Goal: Task Accomplishment & Management: Use online tool/utility

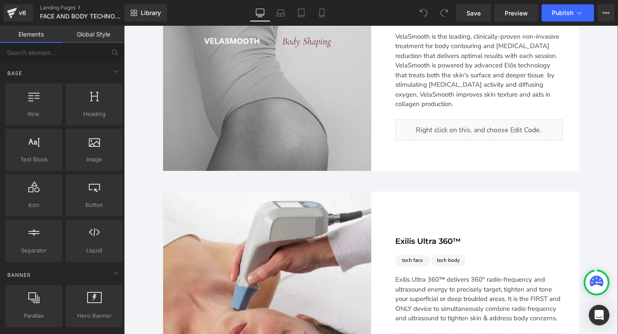
scroll to position [1431, 0]
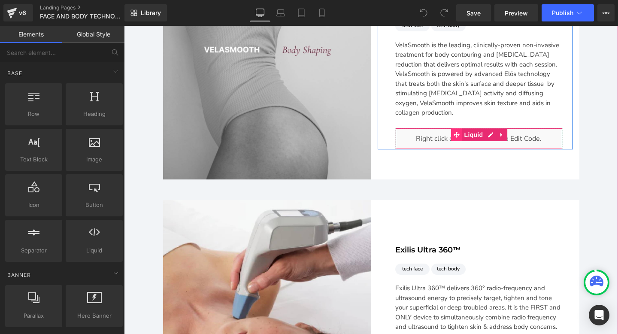
click at [461, 135] on span "Main content" at bounding box center [456, 134] width 11 height 13
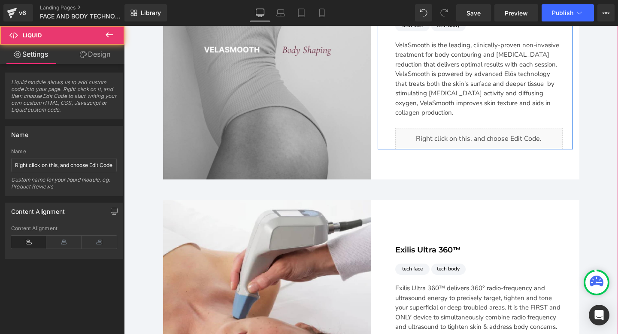
click at [488, 128] on div "Liquid" at bounding box center [478, 138] width 167 height 21
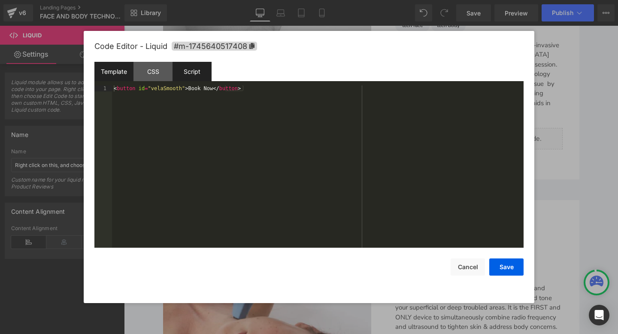
click at [0, 0] on div "Script" at bounding box center [0, 0] width 0 height 0
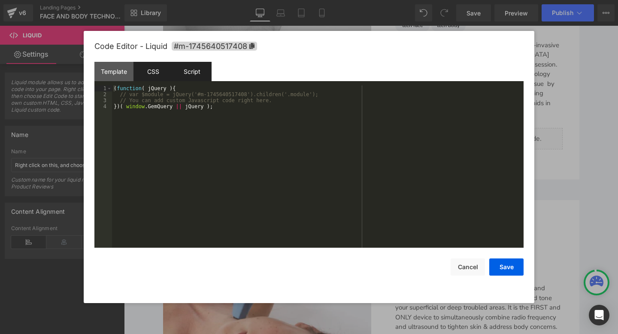
click at [0, 0] on div "CSS" at bounding box center [0, 0] width 0 height 0
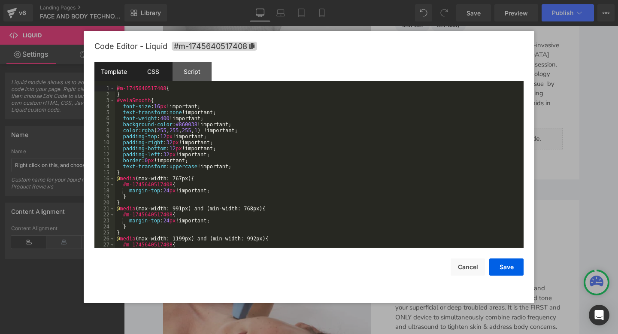
click at [0, 0] on div "Template" at bounding box center [0, 0] width 0 height 0
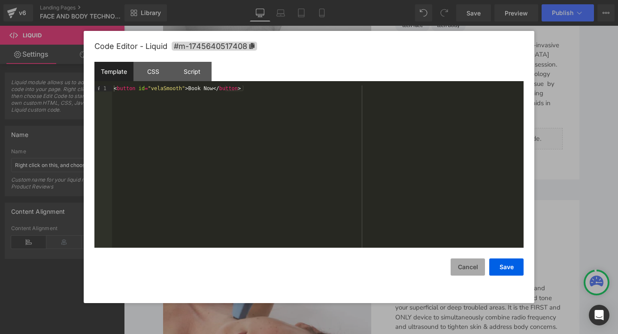
click at [0, 0] on button "Cancel" at bounding box center [0, 0] width 0 height 0
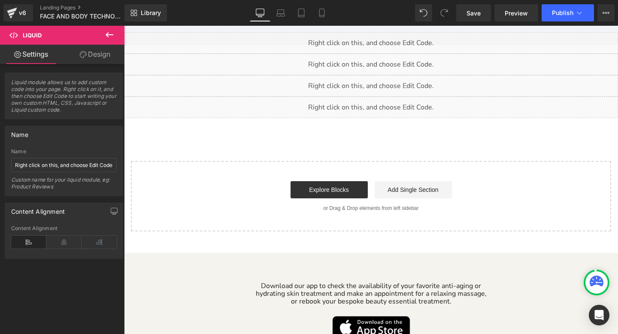
scroll to position [3627, 0]
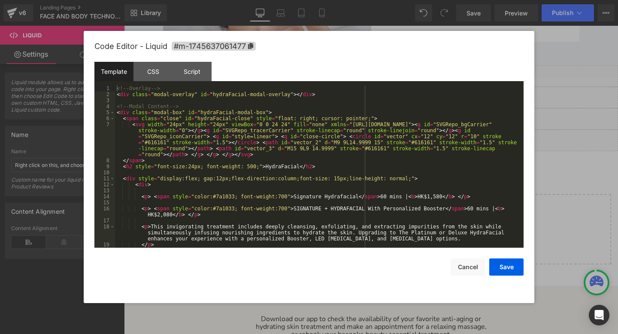
click at [382, 71] on icon "Main content" at bounding box center [380, 72] width 4 height 4
click at [163, 70] on div "CSS" at bounding box center [152, 71] width 39 height 19
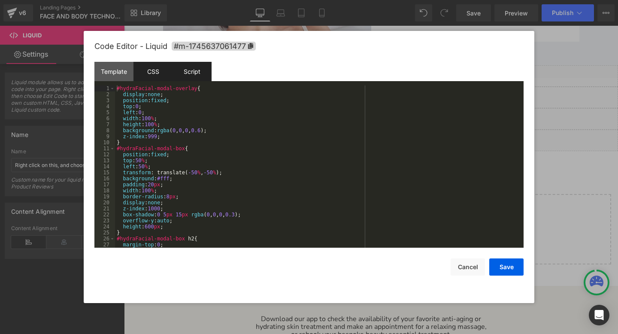
click at [0, 0] on div "Script" at bounding box center [0, 0] width 0 height 0
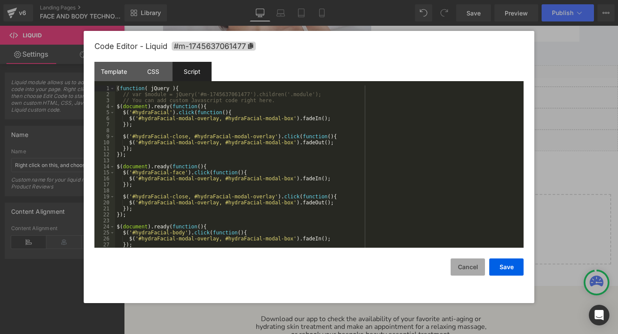
click at [0, 0] on button "Cancel" at bounding box center [0, 0] width 0 height 0
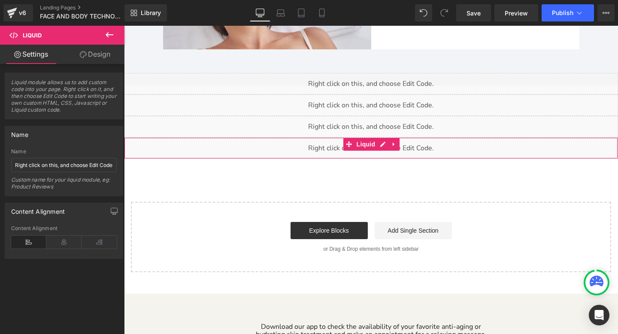
scroll to position [3618, 0]
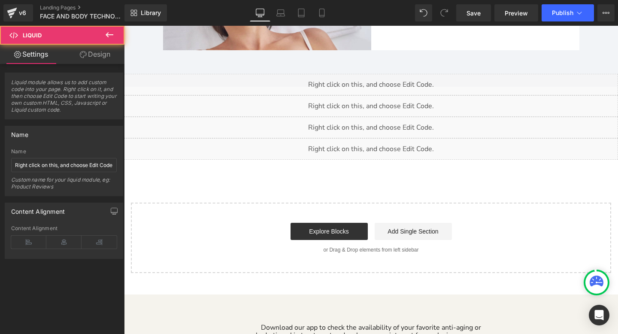
click at [388, 107] on div "Liquid" at bounding box center [371, 105] width 494 height 21
click at [384, 102] on div "Liquid" at bounding box center [371, 105] width 494 height 21
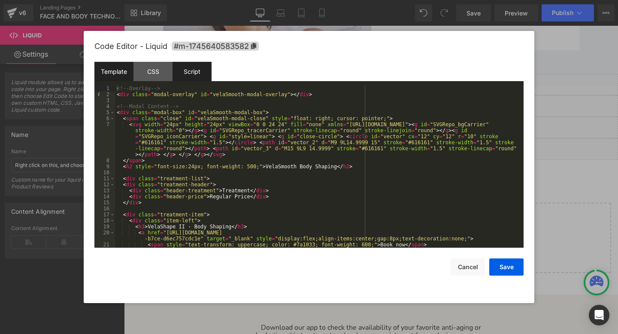
click at [0, 0] on div "Script" at bounding box center [0, 0] width 0 height 0
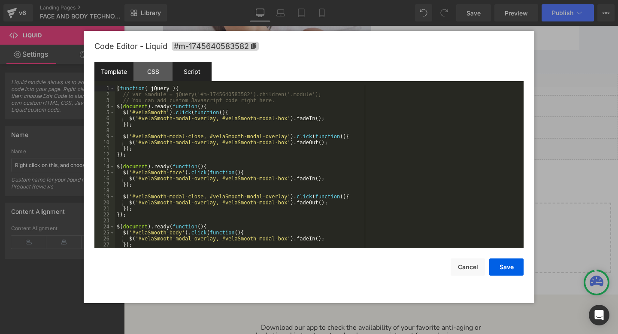
click at [0, 0] on div "Template" at bounding box center [0, 0] width 0 height 0
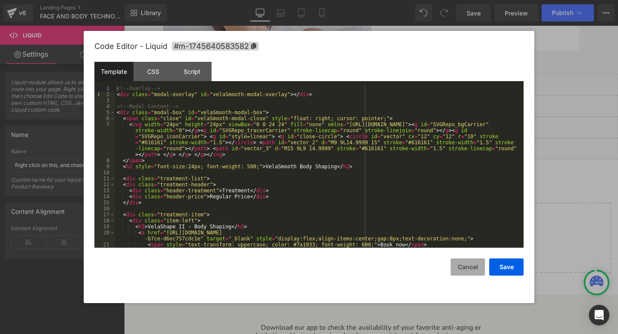
click at [0, 0] on button "Cancel" at bounding box center [0, 0] width 0 height 0
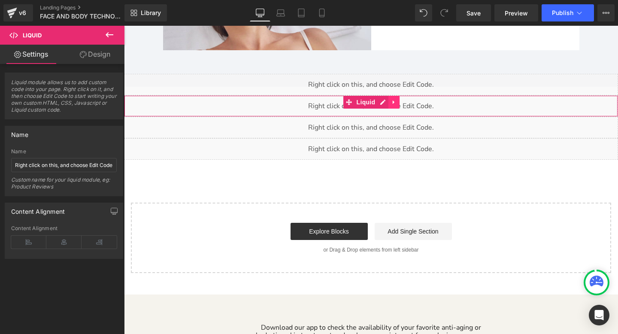
click at [393, 100] on icon "Main content" at bounding box center [394, 102] width 2 height 4
click at [386, 100] on icon "Main content" at bounding box center [388, 102] width 6 height 6
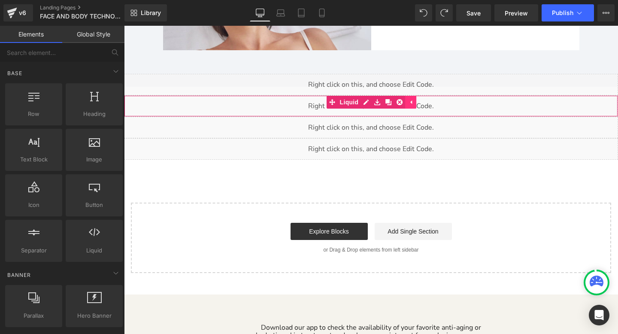
click at [412, 101] on icon "Main content" at bounding box center [411, 102] width 6 height 6
click at [392, 101] on icon "Main content" at bounding box center [394, 102] width 6 height 6
click at [378, 102] on icon "Main content" at bounding box center [377, 102] width 6 height 6
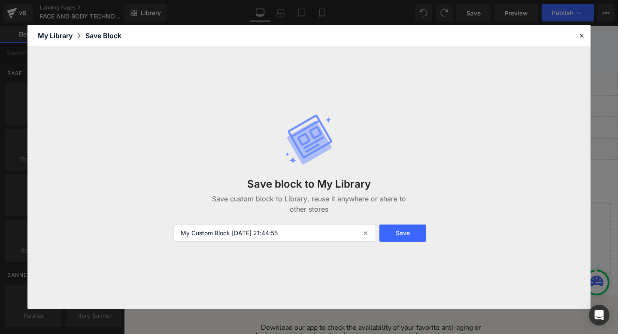
click at [0, 0] on div "Save block to My Library Save custom block to Library, reuse it anywhere or sha…" at bounding box center [0, 0] width 0 height 0
click at [0, 0] on icon at bounding box center [0, 0] width 0 height 0
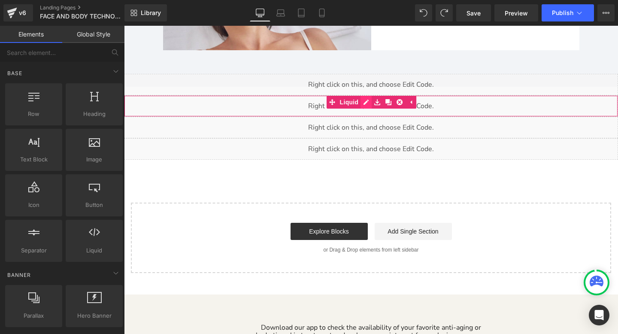
click at [366, 100] on icon "Main content" at bounding box center [365, 102] width 5 height 5
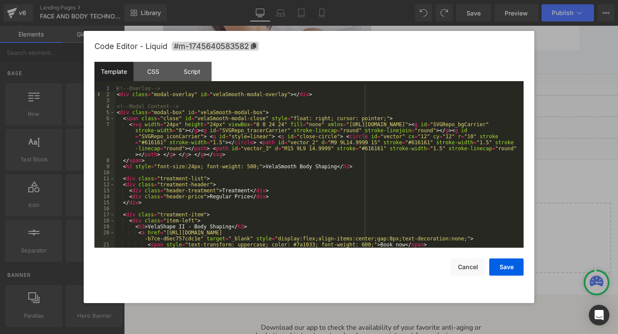
click at [0, 0] on div "<!-- Overlay --> < div class = "modal-overlay" id = "velaSmooth-modal-overlay" …" at bounding box center [0, 0] width 0 height 0
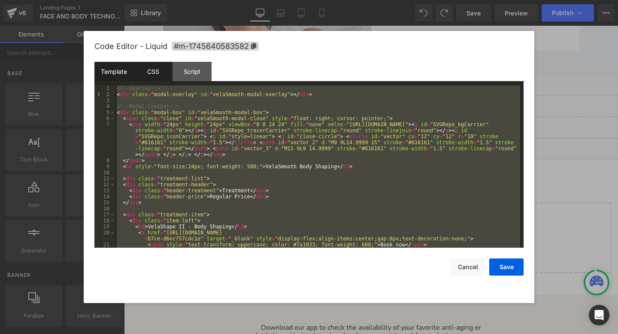
click at [0, 0] on div "CSS" at bounding box center [0, 0] width 0 height 0
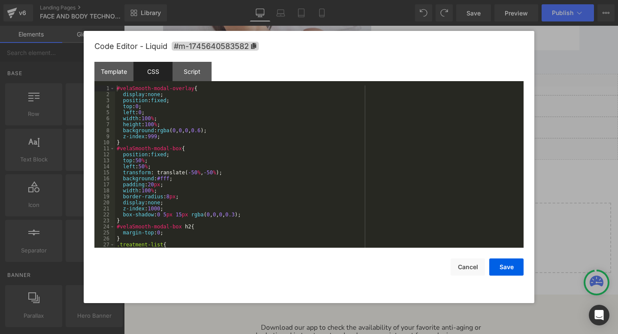
click at [0, 0] on div "#velaSmooth-modal-overlay { display : none ; position : fixed ; top : 0 ; left …" at bounding box center [0, 0] width 0 height 0
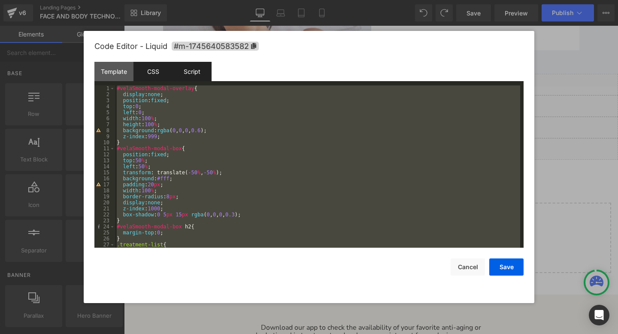
click at [0, 0] on div "Script" at bounding box center [0, 0] width 0 height 0
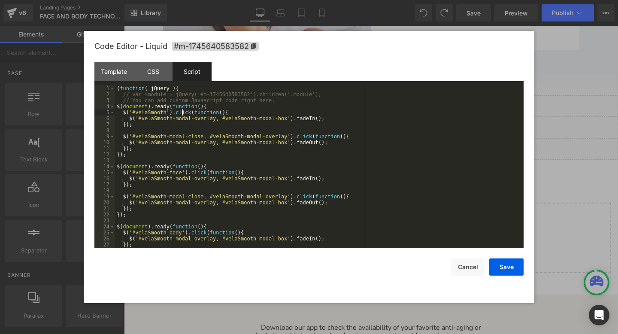
click at [0, 0] on div "( function ( jQuery ) { // var $module = jQuery('#m-1745640583582').children('.…" at bounding box center [0, 0] width 0 height 0
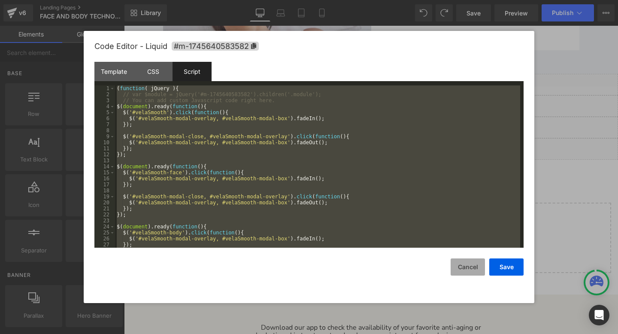
click at [0, 0] on button "Cancel" at bounding box center [0, 0] width 0 height 0
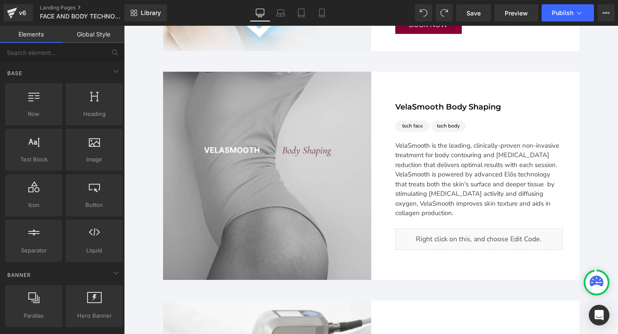
scroll to position [1335, 0]
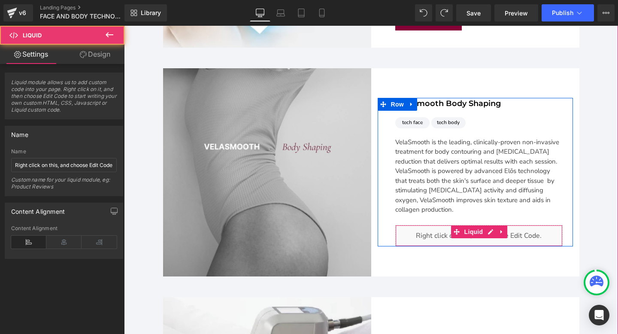
click at [480, 225] on div "Liquid" at bounding box center [478, 235] width 167 height 21
click at [487, 226] on link "Main content" at bounding box center [490, 231] width 11 height 13
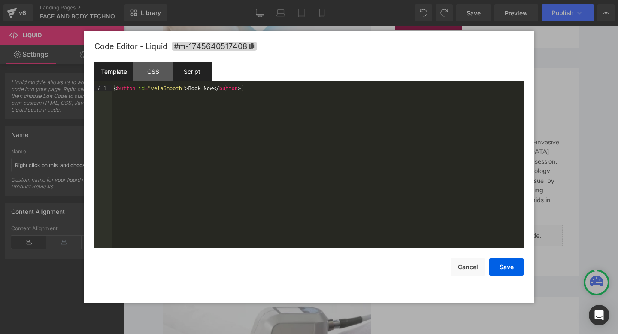
click at [0, 0] on div "Script" at bounding box center [0, 0] width 0 height 0
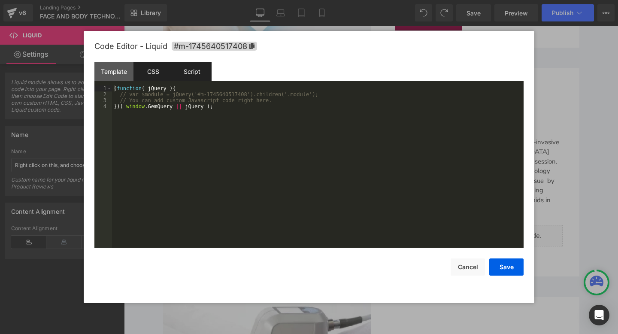
click at [0, 0] on div "CSS" at bounding box center [0, 0] width 0 height 0
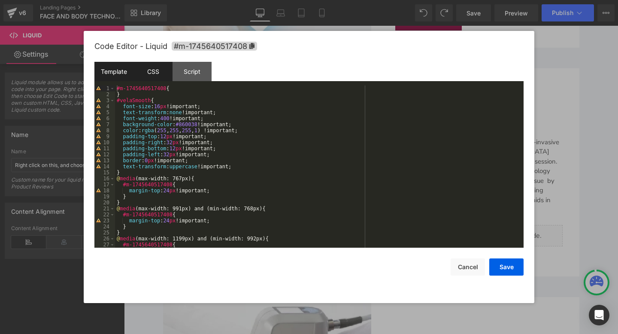
click at [113, 69] on div "Template" at bounding box center [113, 71] width 39 height 19
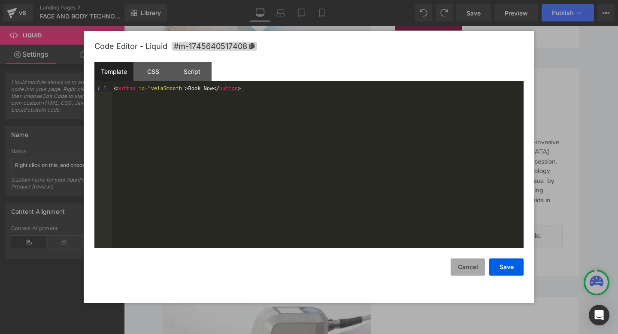
click at [0, 0] on button "Cancel" at bounding box center [0, 0] width 0 height 0
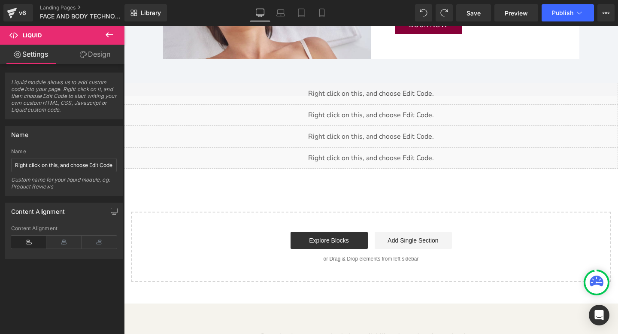
scroll to position [3590, 0]
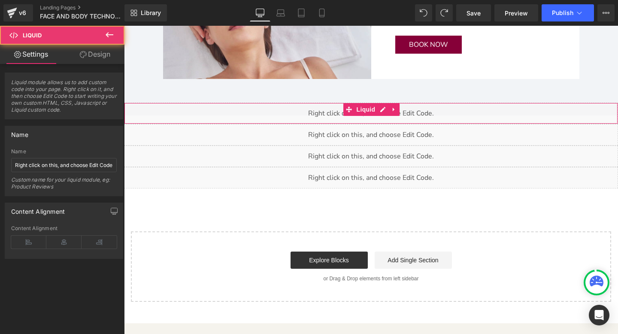
click at [303, 111] on div "Liquid" at bounding box center [371, 113] width 494 height 21
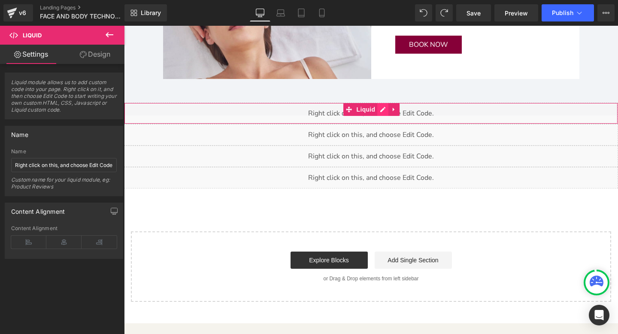
click at [377, 107] on link "Main content" at bounding box center [382, 109] width 11 height 13
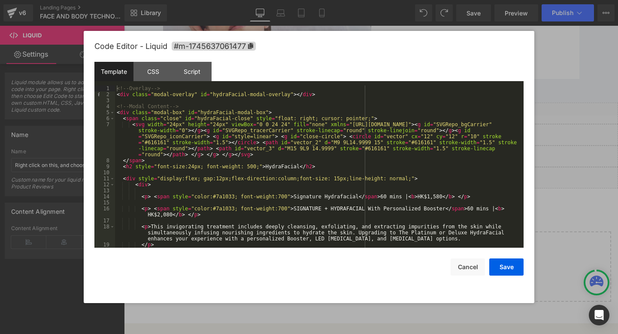
click at [0, 0] on div "<!-- Overlay --> < div class = "modal-overlay" id = "hydraFacial-modal-overlay"…" at bounding box center [0, 0] width 0 height 0
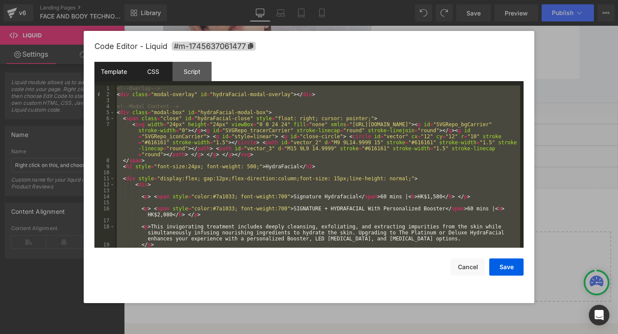
click at [0, 0] on div "CSS" at bounding box center [0, 0] width 0 height 0
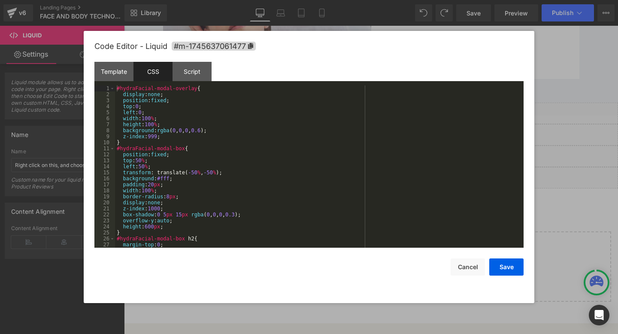
click at [0, 0] on div "#hydraFacial-modal-overlay { display : none ; position : fixed ; top : 0 ; left…" at bounding box center [0, 0] width 0 height 0
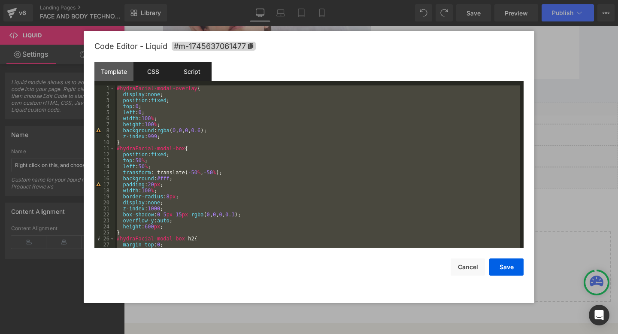
click at [0, 0] on div "Script" at bounding box center [0, 0] width 0 height 0
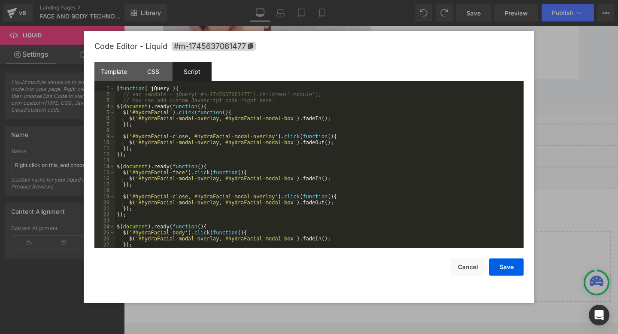
click at [0, 0] on div "( function ( jQuery ) { // var $module = jQuery('#m-1745637061477').children('.…" at bounding box center [0, 0] width 0 height 0
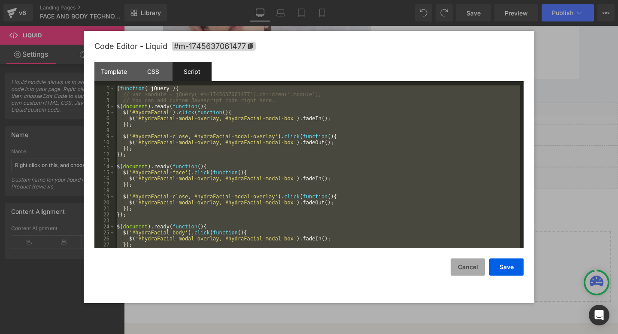
click at [0, 0] on button "Cancel" at bounding box center [0, 0] width 0 height 0
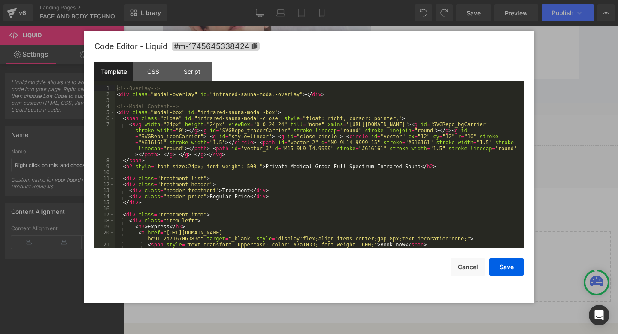
click at [380, 151] on icon "Main content" at bounding box center [380, 152] width 5 height 5
click at [0, 0] on button "Cancel" at bounding box center [0, 0] width 0 height 0
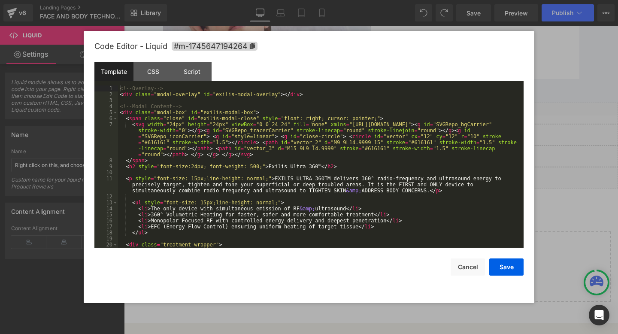
click at [383, 173] on icon "Main content" at bounding box center [380, 174] width 4 height 4
click at [0, 0] on div "<!-- Overlay --> < div class = "modal-overlay" id = "exilis-modal-overlay" > </…" at bounding box center [0, 0] width 0 height 0
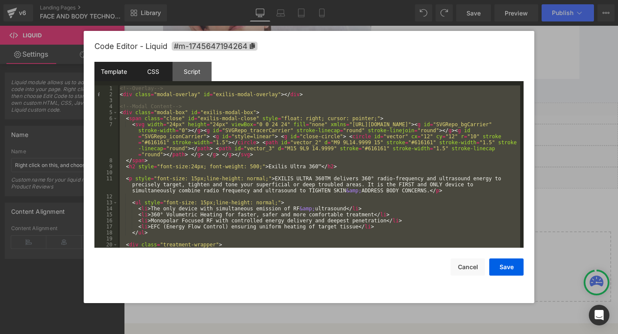
click at [0, 0] on div "CSS" at bounding box center [0, 0] width 0 height 0
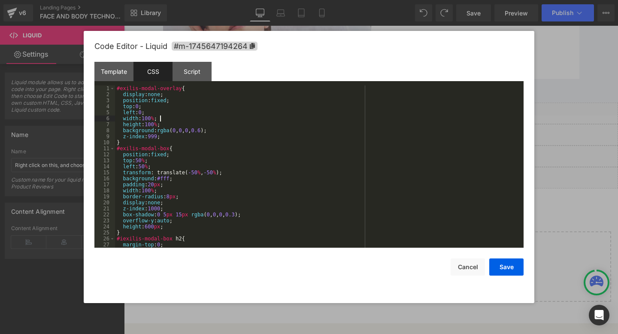
click at [0, 0] on div "#exilis-modal-overlay { display : none ; position : fixed ; top : 0 ; left : 0 …" at bounding box center [0, 0] width 0 height 0
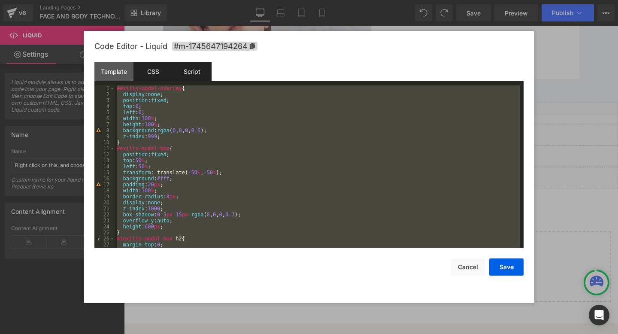
click at [0, 0] on div "Script" at bounding box center [0, 0] width 0 height 0
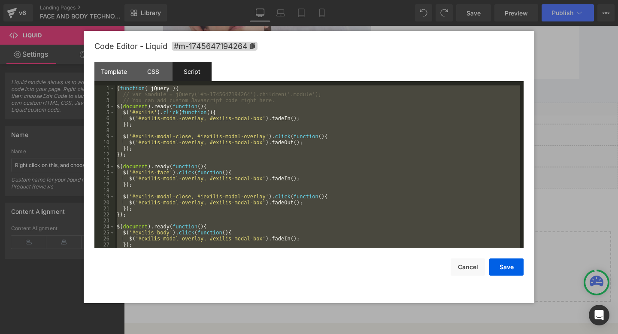
click at [0, 0] on div at bounding box center [0, 0] width 0 height 0
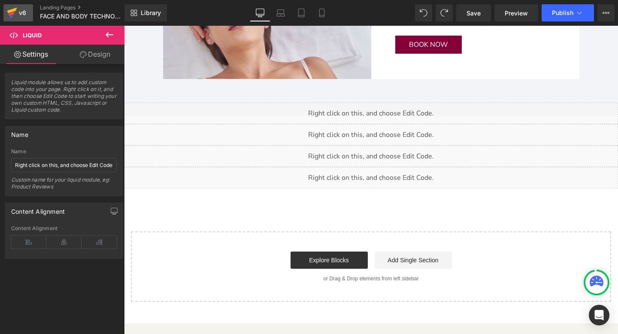
click at [20, 14] on div "v6" at bounding box center [22, 12] width 11 height 11
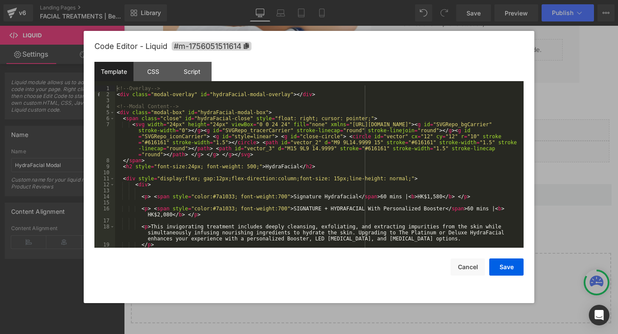
drag, startPoint x: 306, startPoint y: 113, endPoint x: 293, endPoint y: 112, distance: 12.5
click at [508, 272] on button "Save" at bounding box center [506, 266] width 34 height 17
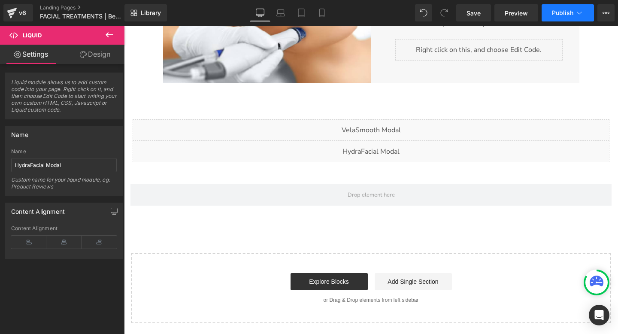
click at [562, 18] on button "Publish" at bounding box center [567, 12] width 52 height 17
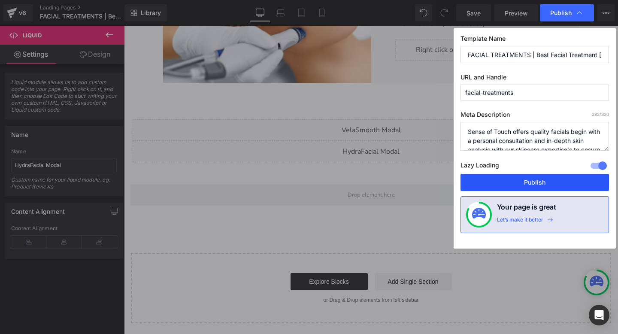
click at [516, 179] on button "Publish" at bounding box center [534, 182] width 148 height 17
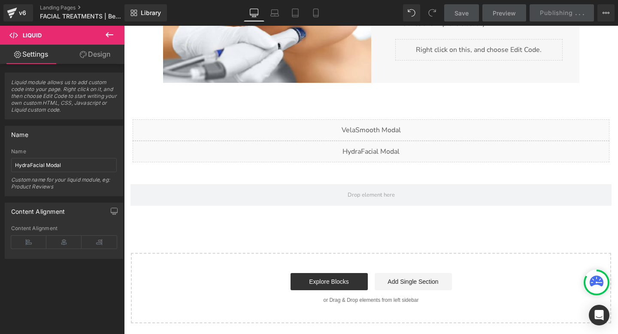
click at [102, 36] on button at bounding box center [109, 35] width 30 height 19
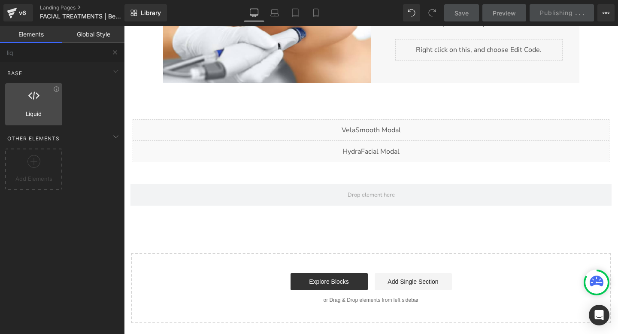
click at [34, 98] on icon at bounding box center [33, 95] width 11 height 11
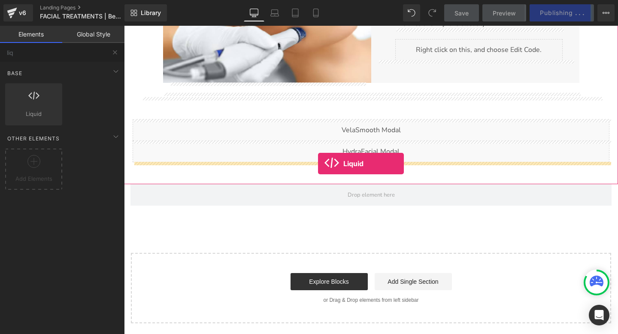
drag, startPoint x: 158, startPoint y: 124, endPoint x: 318, endPoint y: 163, distance: 164.3
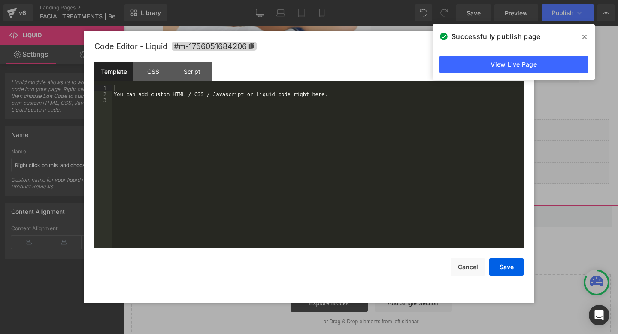
click at [379, 167] on div "Liquid" at bounding box center [371, 172] width 477 height 21
click at [202, 131] on div "You can add custom HTML / CSS / Javascript or Liquid code right here." at bounding box center [317, 172] width 411 height 174
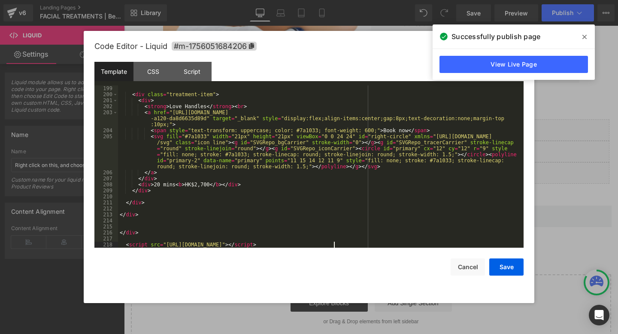
scroll to position [1694, 0]
click at [156, 69] on div "CSS" at bounding box center [152, 71] width 39 height 19
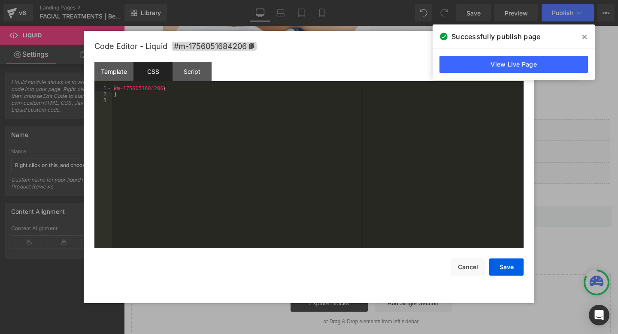
click at [156, 100] on div "#m-1756051684206 { }" at bounding box center [317, 172] width 411 height 174
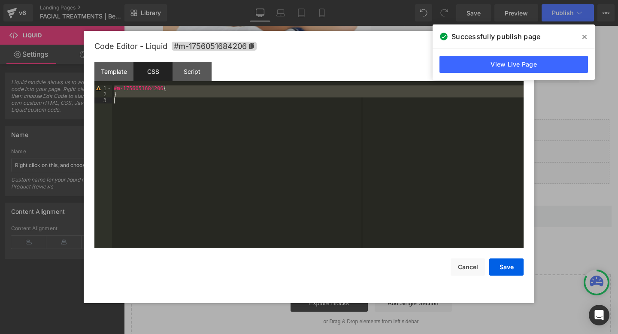
scroll to position [252, 0]
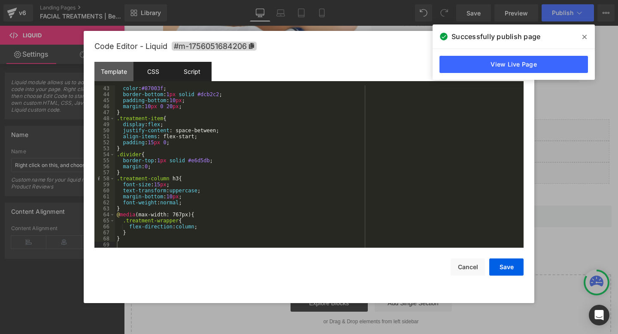
click at [192, 77] on div "Script" at bounding box center [191, 71] width 39 height 19
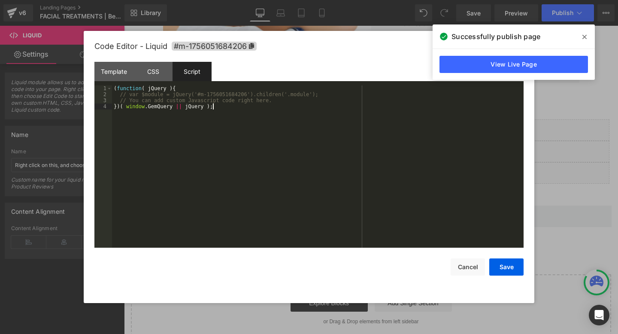
click at [198, 124] on div "( function ( jQuery ) { // var $module = jQuery('#m-1756051684206').children('.…" at bounding box center [317, 172] width 411 height 174
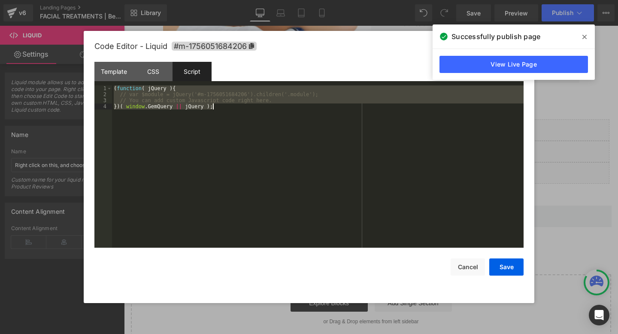
scroll to position [42, 0]
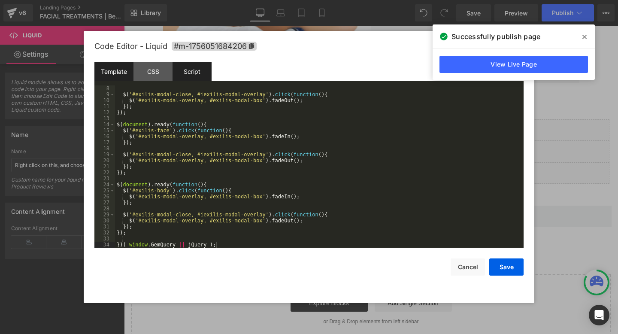
click at [114, 71] on div "Template" at bounding box center [113, 71] width 39 height 19
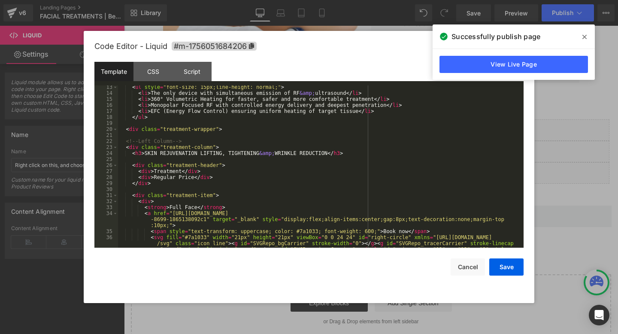
scroll to position [0, 0]
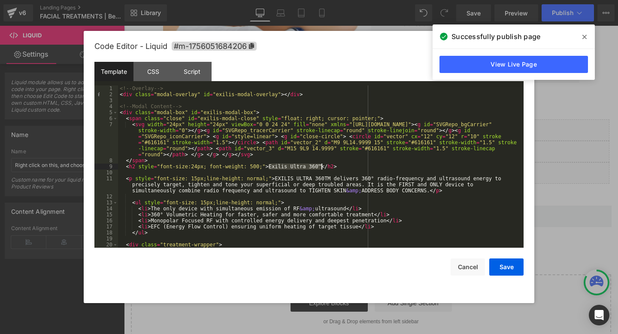
drag, startPoint x: 269, startPoint y: 166, endPoint x: 320, endPoint y: 166, distance: 51.5
click at [320, 166] on div "<!-- Overlay --> < div class = "modal-overlay" id = "exilis-modal-overlay" > </…" at bounding box center [319, 172] width 402 height 174
click at [510, 263] on button "Save" at bounding box center [506, 266] width 34 height 17
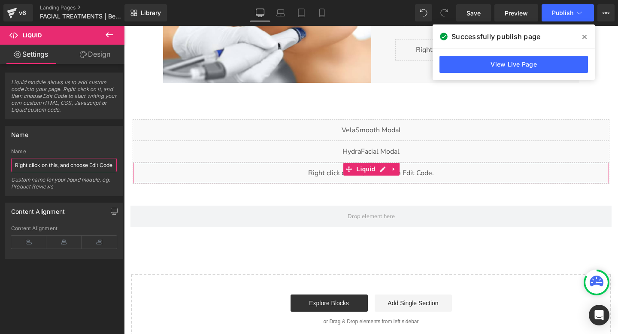
click at [67, 164] on input "Right click on this, and choose Edit Code." at bounding box center [64, 165] width 106 height 14
paste input "Exilis Ultra 360™"
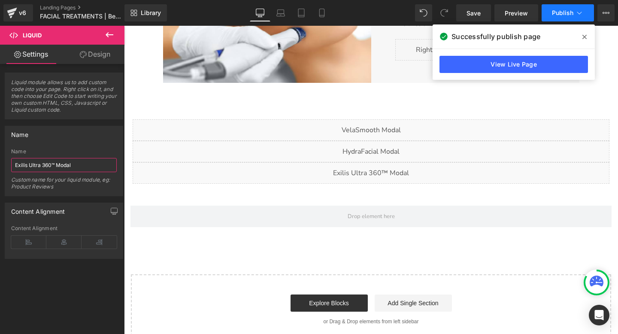
type input "Exilis Ultra 360™ Modal"
click at [560, 14] on span "Publish" at bounding box center [562, 12] width 21 height 7
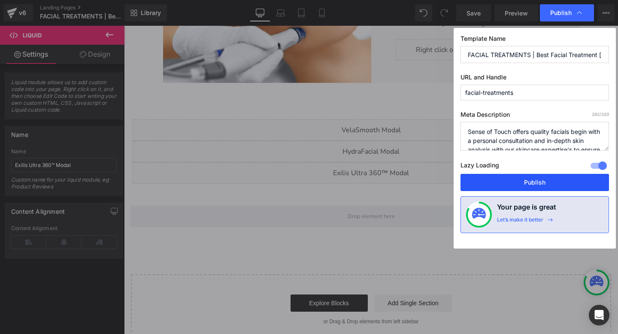
click at [502, 177] on button "Publish" at bounding box center [534, 182] width 148 height 17
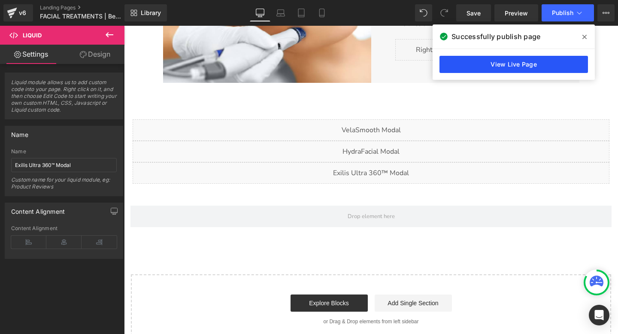
click at [492, 66] on link "View Live Page" at bounding box center [513, 64] width 148 height 17
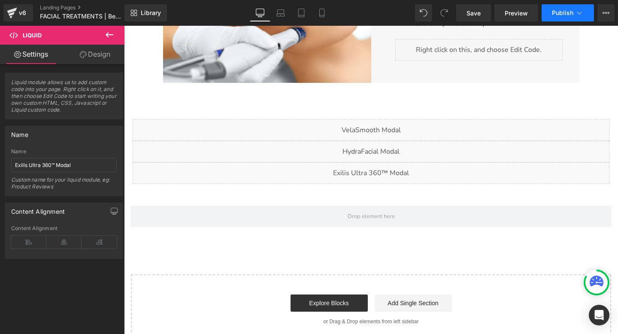
click at [565, 12] on span "Publish" at bounding box center [562, 12] width 21 height 7
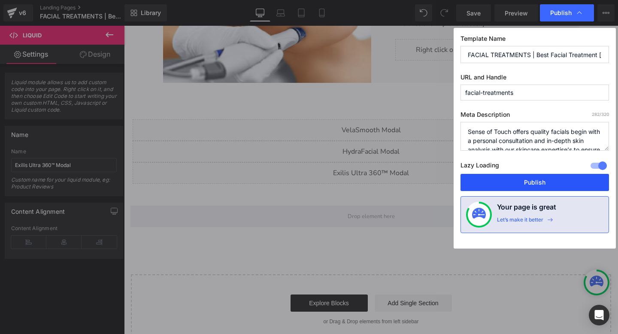
click at [511, 178] on button "Publish" at bounding box center [534, 182] width 148 height 17
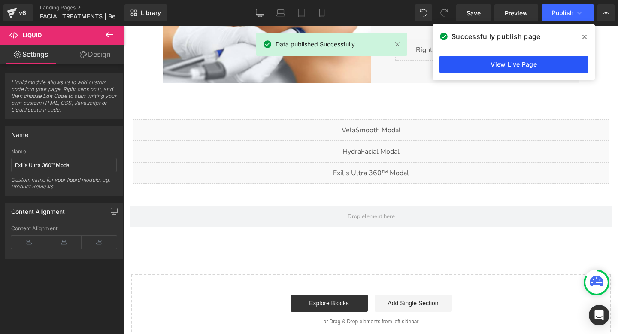
click at [513, 66] on link "View Live Page" at bounding box center [513, 64] width 148 height 17
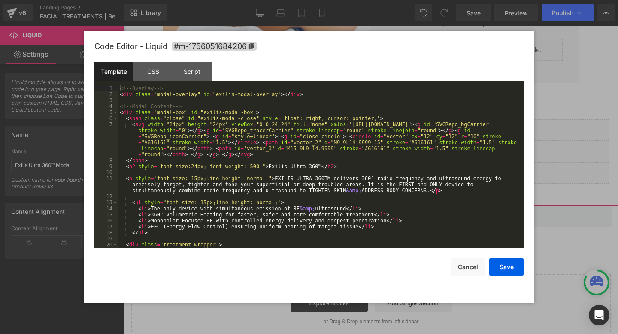
click at [383, 169] on icon "Main content" at bounding box center [382, 168] width 5 height 5
click at [254, 112] on div "<!-- Overlay --> < div class = "modal-overlay" id = "exilis-modal-overlay" > </…" at bounding box center [319, 172] width 402 height 174
click at [506, 268] on button "Save" at bounding box center [506, 266] width 34 height 17
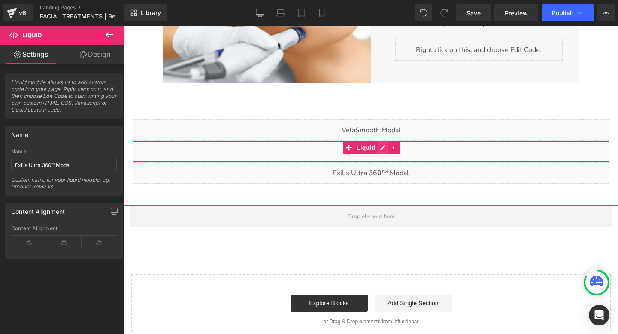
click at [385, 147] on div "Liquid" at bounding box center [371, 151] width 477 height 21
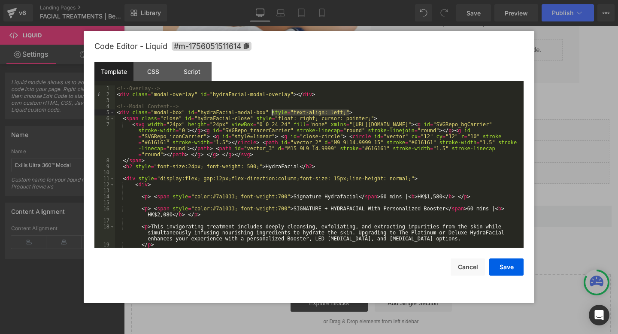
drag, startPoint x: 349, startPoint y: 110, endPoint x: 271, endPoint y: 110, distance: 78.1
click at [271, 110] on div "<!-- Overlay --> < div class = "modal-overlay" id = "hydraFacial-modal-overlay"…" at bounding box center [317, 175] width 405 height 180
click at [505, 265] on button "Save" at bounding box center [506, 266] width 34 height 17
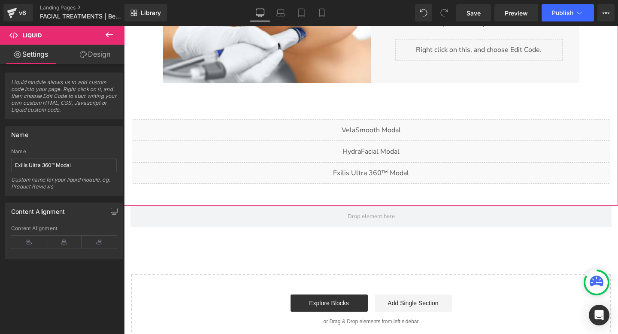
click at [382, 169] on div "Liquid" at bounding box center [371, 172] width 477 height 21
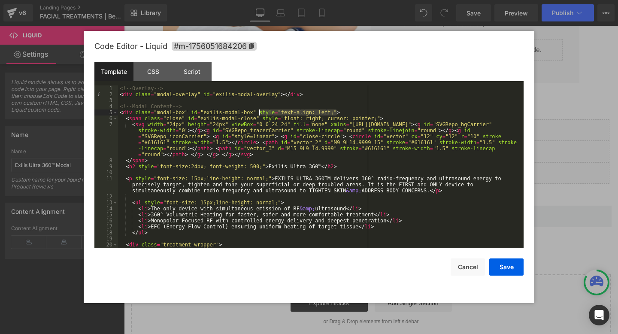
drag, startPoint x: 336, startPoint y: 112, endPoint x: 259, endPoint y: 112, distance: 76.8
click at [259, 112] on div "<!-- Overlay --> < div class = "modal-overlay" id = "exilis-modal-overlay" > </…" at bounding box center [319, 172] width 402 height 174
click at [508, 268] on button "Save" at bounding box center [506, 266] width 34 height 17
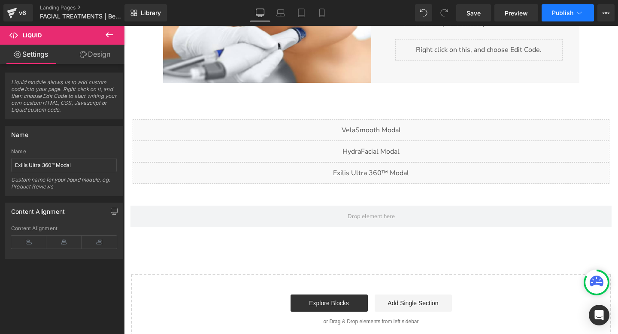
click at [560, 12] on span "Publish" at bounding box center [562, 12] width 21 height 7
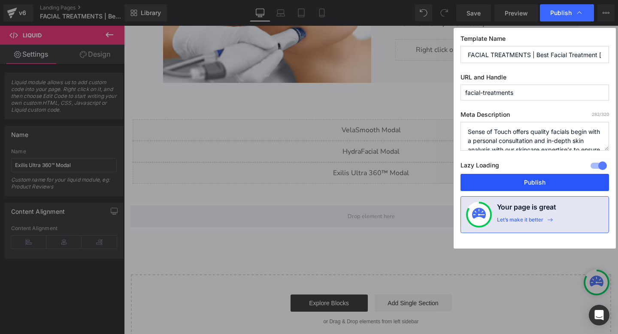
click at [489, 179] on button "Publish" at bounding box center [534, 182] width 148 height 17
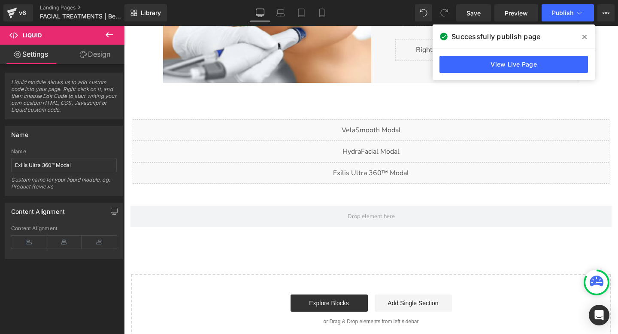
click at [480, 73] on div "View Live Page" at bounding box center [513, 64] width 162 height 31
click at [480, 69] on link "View Live Page" at bounding box center [513, 64] width 148 height 17
